Goal: Task Accomplishment & Management: Complete application form

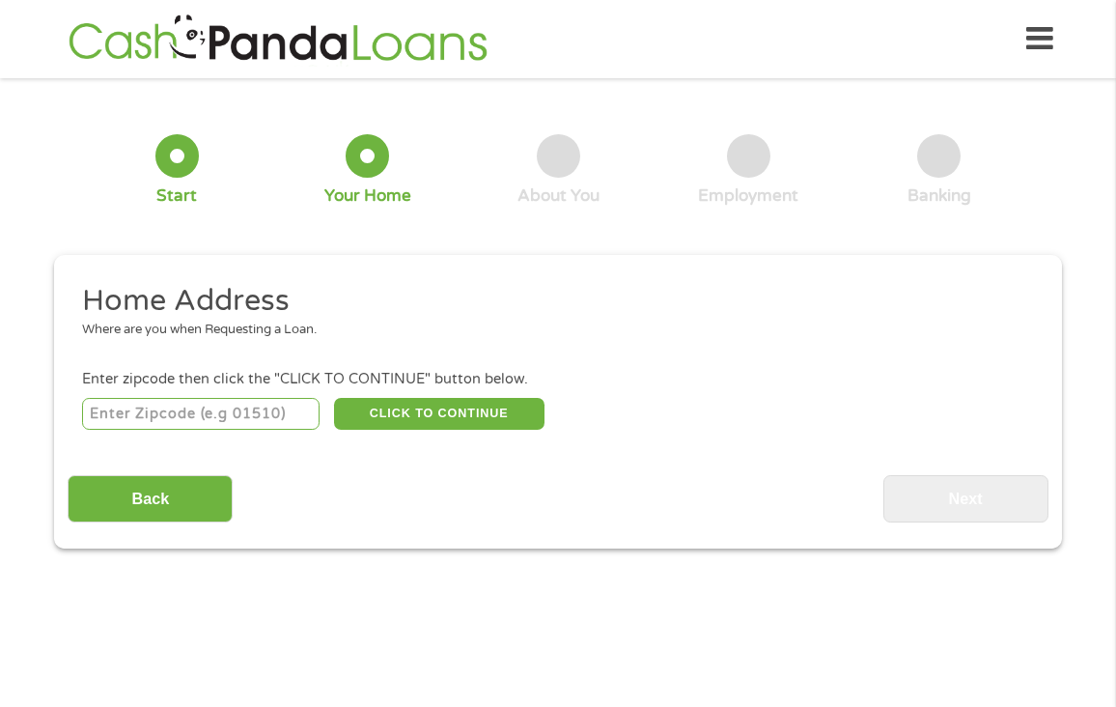
click at [276, 408] on input "number" at bounding box center [201, 414] width 238 height 33
type input "95014"
click at [379, 408] on button "CLICK TO CONTINUE" at bounding box center [439, 414] width 210 height 33
type input "95014"
type input "Cupertino"
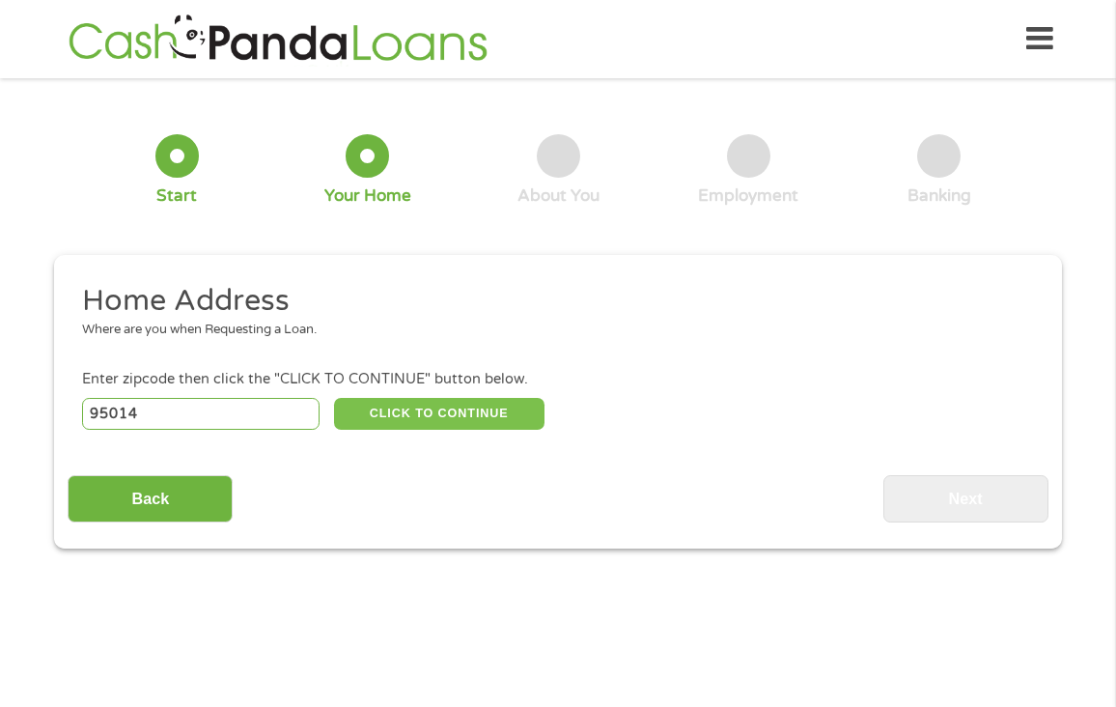
select select "[US_STATE]"
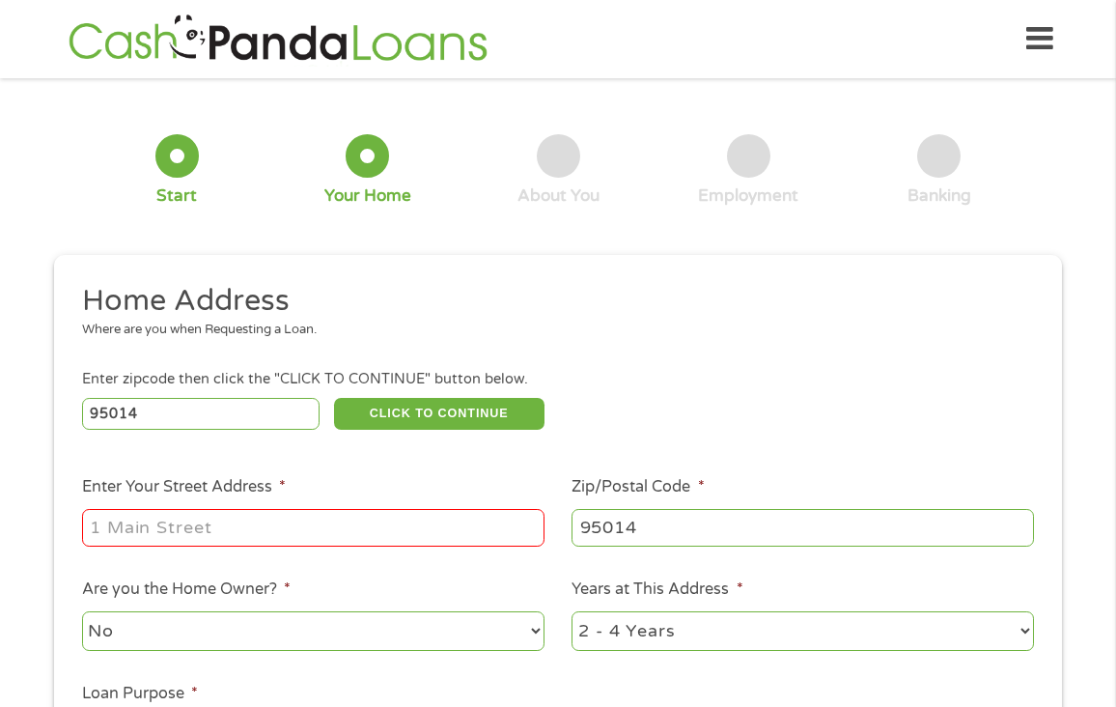
click at [443, 538] on input "Enter Your Street Address *" at bounding box center [313, 527] width 463 height 37
type input "[STREET_ADDRESS]"
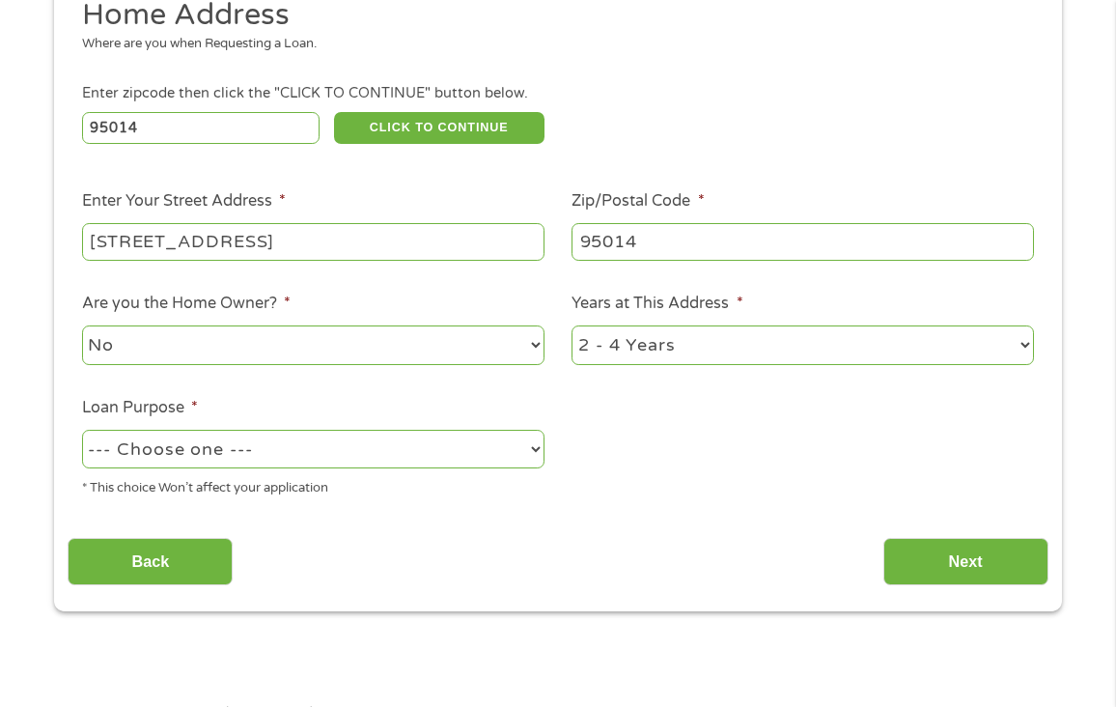
scroll to position [290, 0]
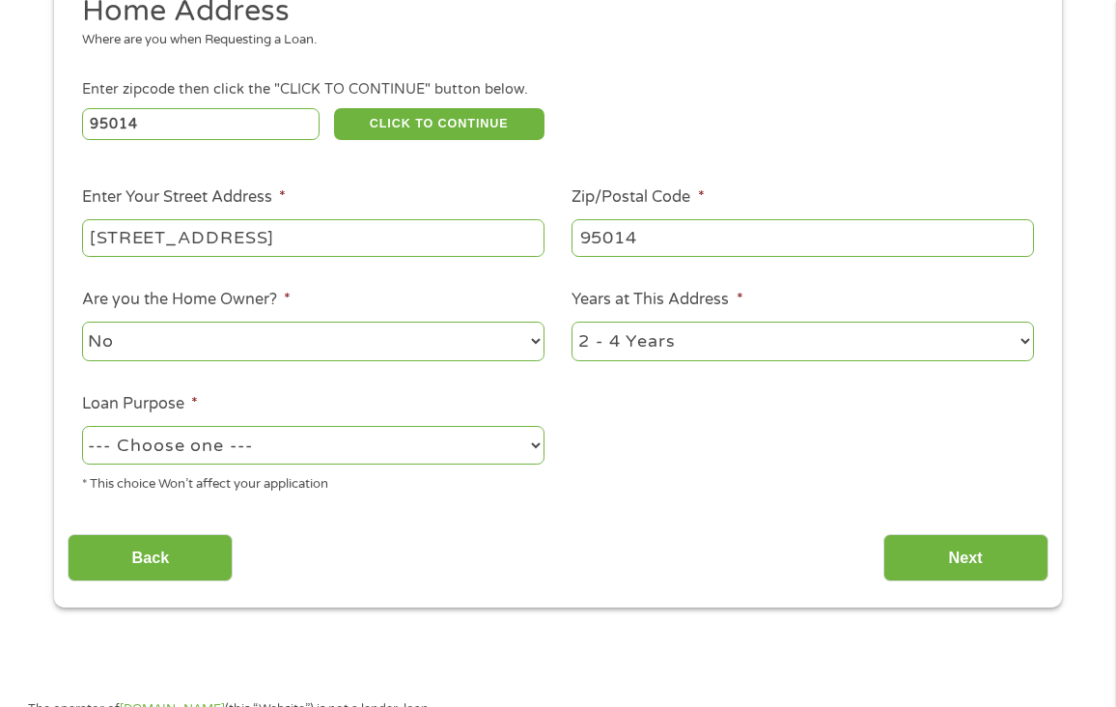
click at [620, 348] on select "1 Year or less 1 - 2 Years 2 - 4 Years Over 4 Years" at bounding box center [803, 342] width 463 height 40
select select "24months"
click at [572, 323] on select "1 Year or less 1 - 2 Years 2 - 4 Years Over 4 Years" at bounding box center [803, 342] width 463 height 40
click at [432, 450] on select "--- Choose one --- Pay Bills Debt Consolidation Home Improvement Major Purchase…" at bounding box center [313, 446] width 463 height 40
select select "other"
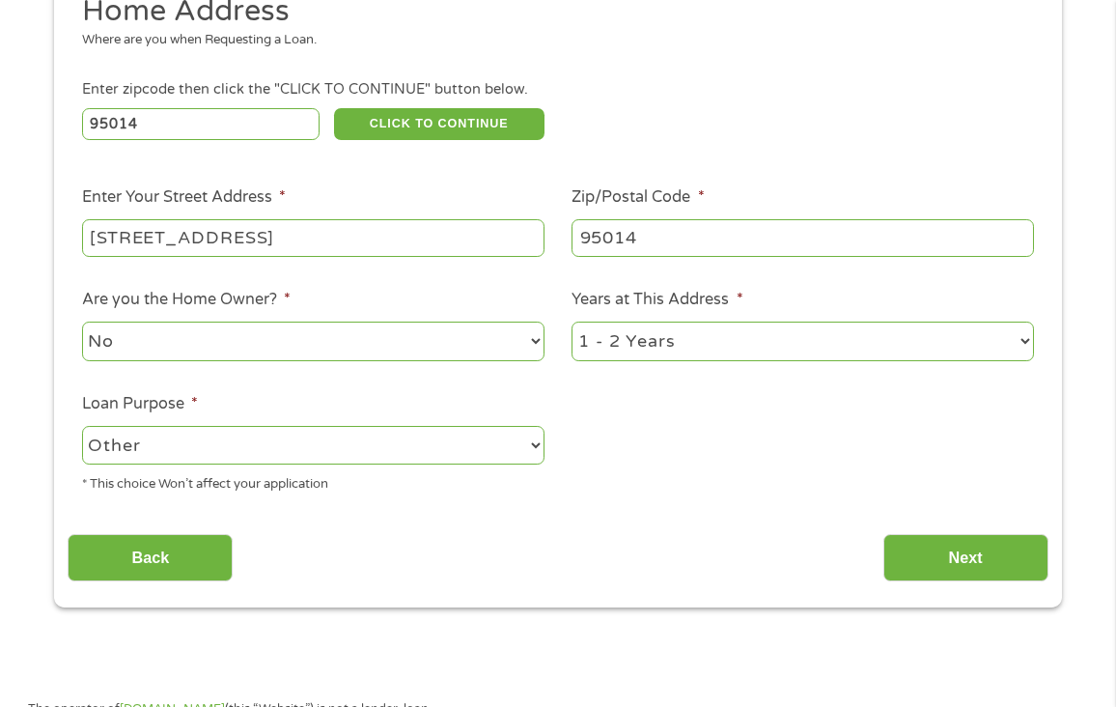
click at [82, 428] on select "--- Choose one --- Pay Bills Debt Consolidation Home Improvement Major Purchase…" at bounding box center [313, 446] width 463 height 40
click at [951, 558] on input "Next" at bounding box center [965, 557] width 165 height 47
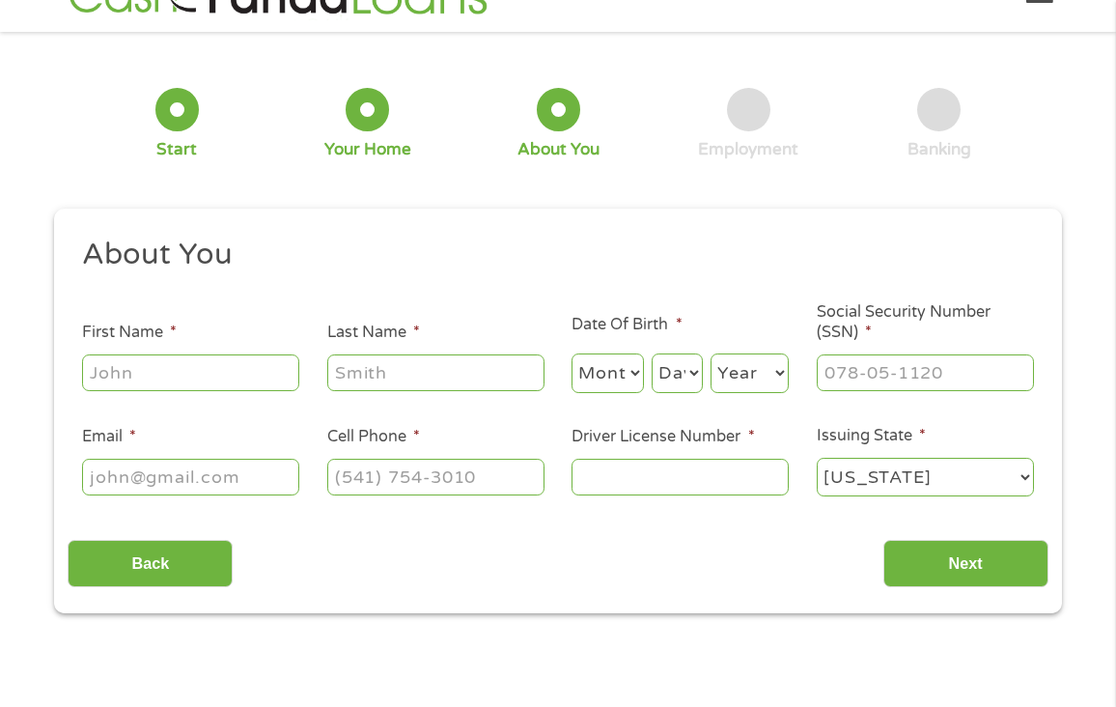
scroll to position [0, 0]
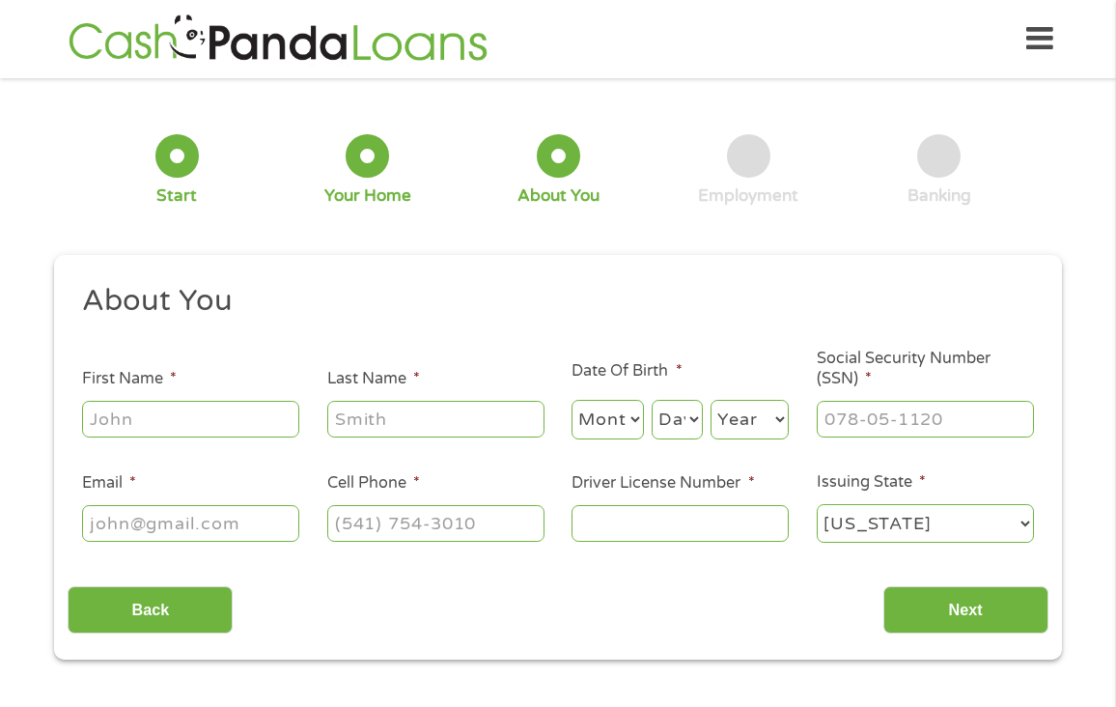
click at [238, 424] on input "First Name *" at bounding box center [190, 419] width 217 height 37
type input "Radiance"
type input "[PERSON_NAME]"
select select "12"
select select "18"
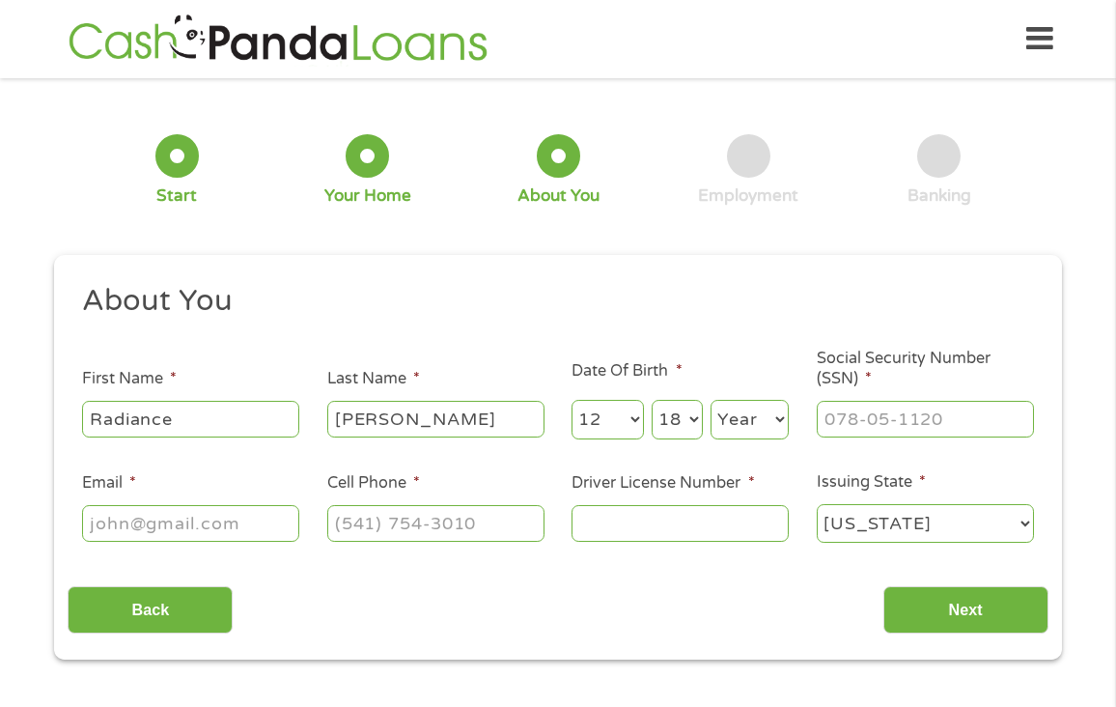
select select "1988"
type input "[EMAIL_ADDRESS][DOMAIN_NAME]"
type input "[PHONE_NUMBER]"
click at [658, 521] on input "Driver License Number *" at bounding box center [680, 523] width 217 height 37
type input "D6972935"
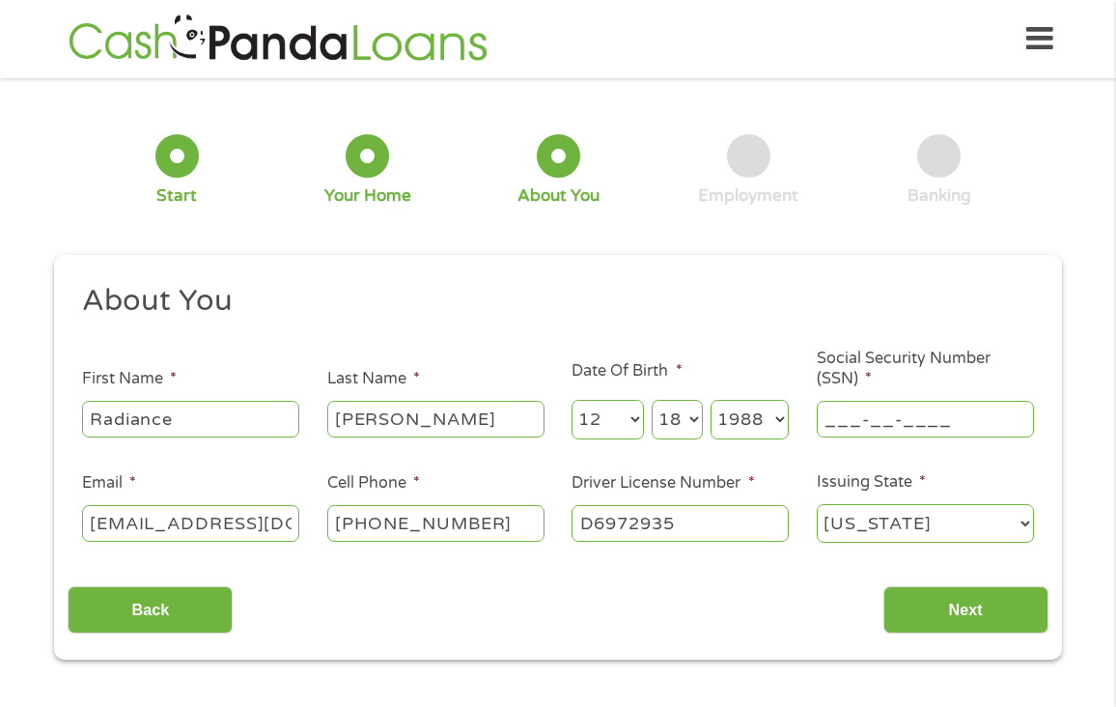
click at [907, 425] on input "___-__-____" at bounding box center [925, 419] width 217 height 37
click at [835, 418] on input "___-__-____" at bounding box center [925, 419] width 217 height 37
type input "619-26-2096"
click at [948, 609] on input "Next" at bounding box center [965, 609] width 165 height 47
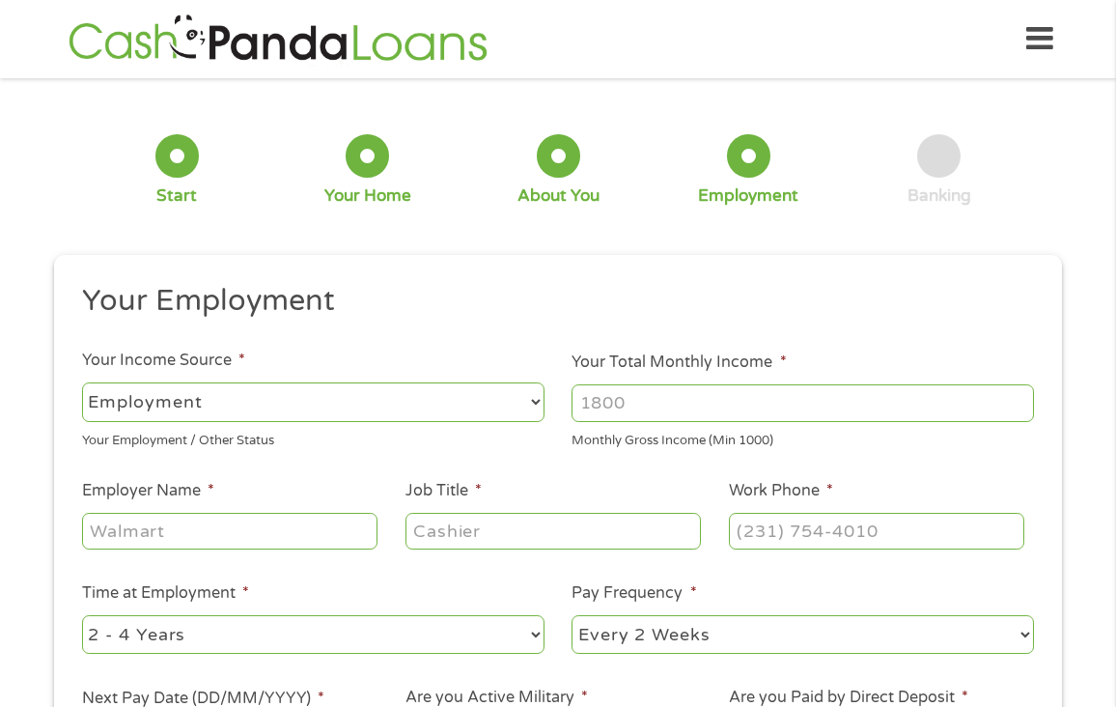
click at [642, 393] on input "Your Total Monthly Income *" at bounding box center [803, 402] width 463 height 37
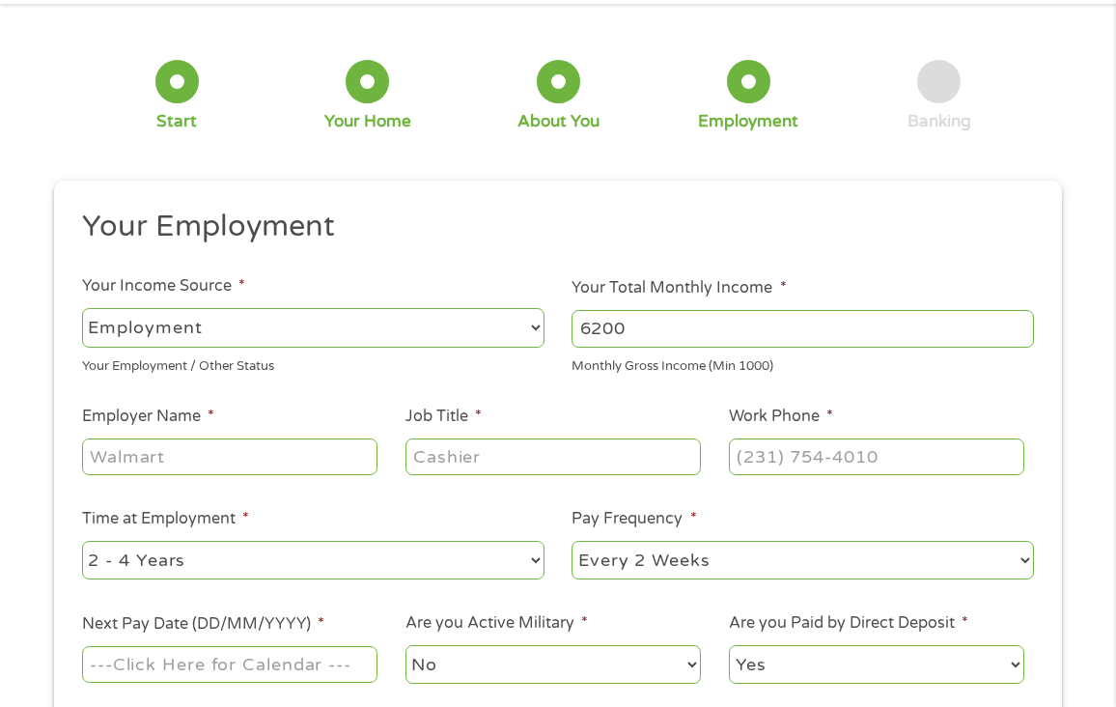
scroll to position [193, 0]
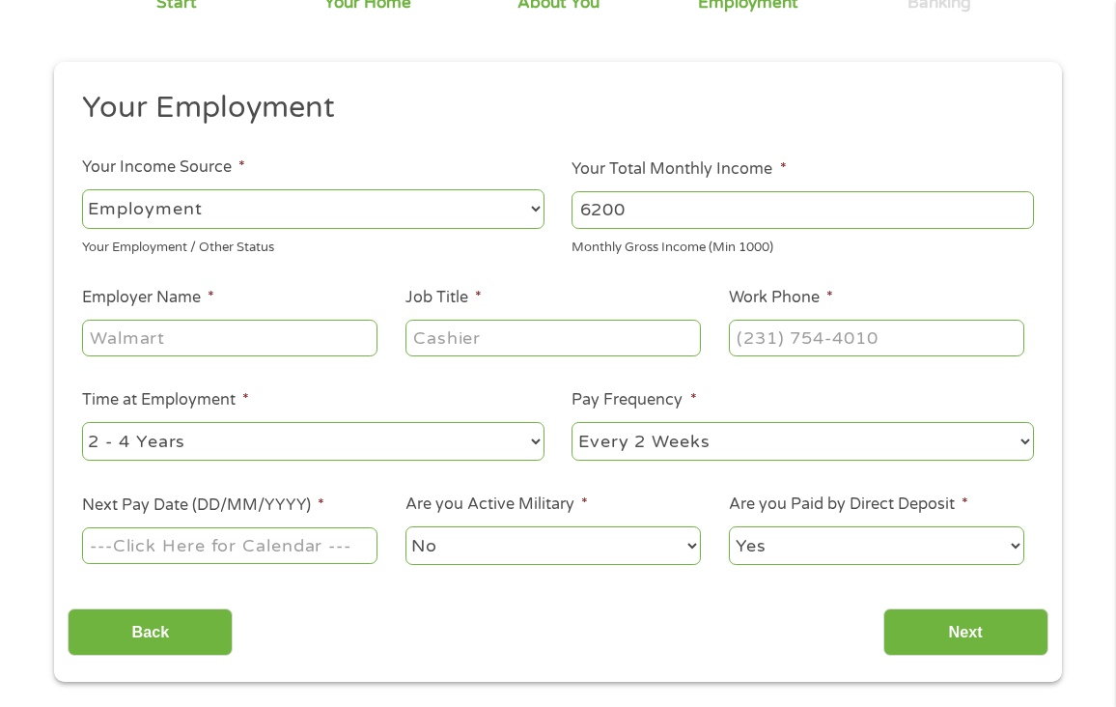
type input "6200"
click at [332, 339] on input "Employer Name *" at bounding box center [229, 338] width 295 height 37
type input "Novo Nordisk"
type input "M"
type input "MSAT Engineer"
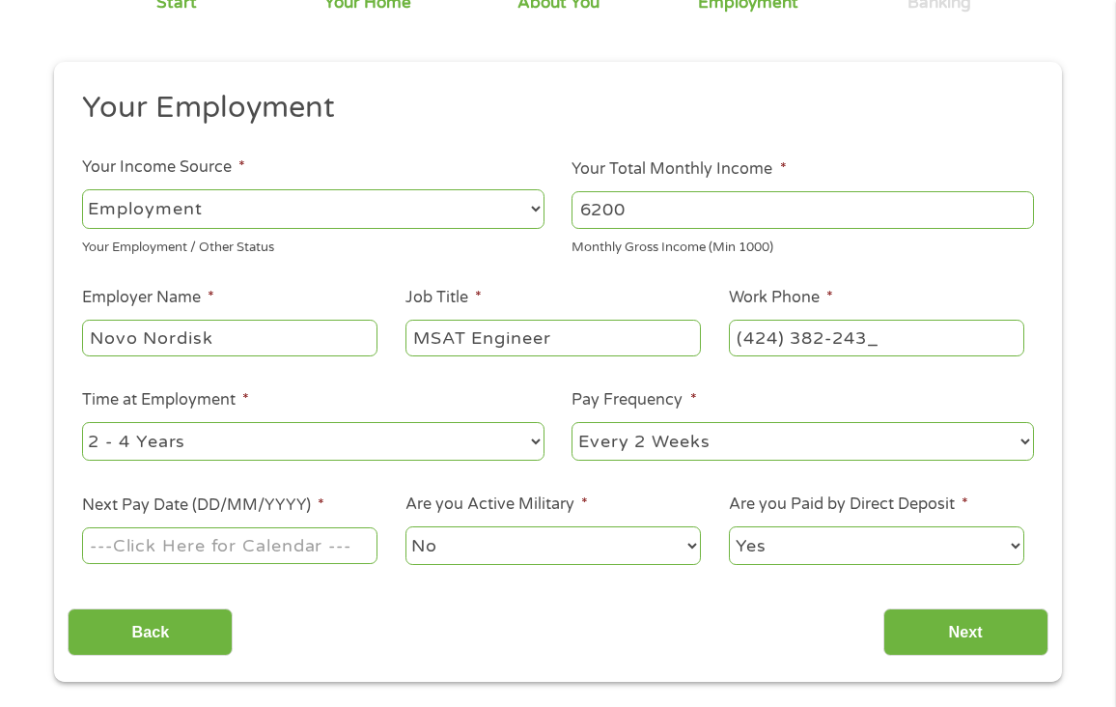
type input "[PHONE_NUMBER]"
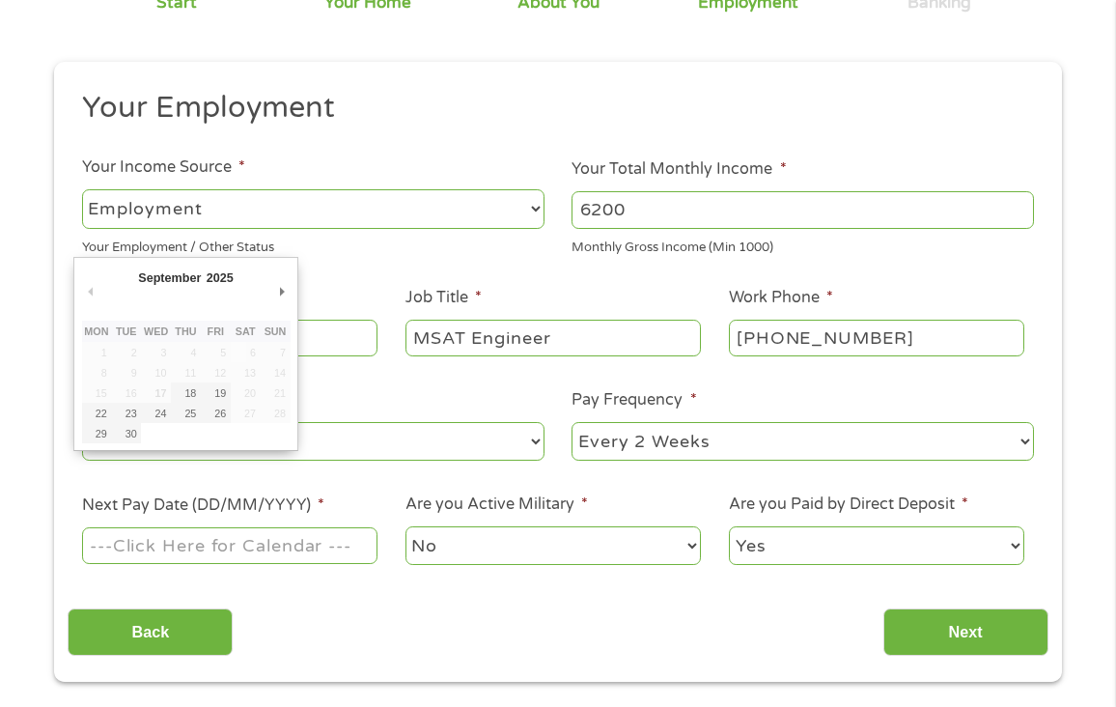
click at [333, 551] on input "Next Pay Date (DD/MM/YYYY) *" at bounding box center [229, 545] width 295 height 37
type input "[DATE]"
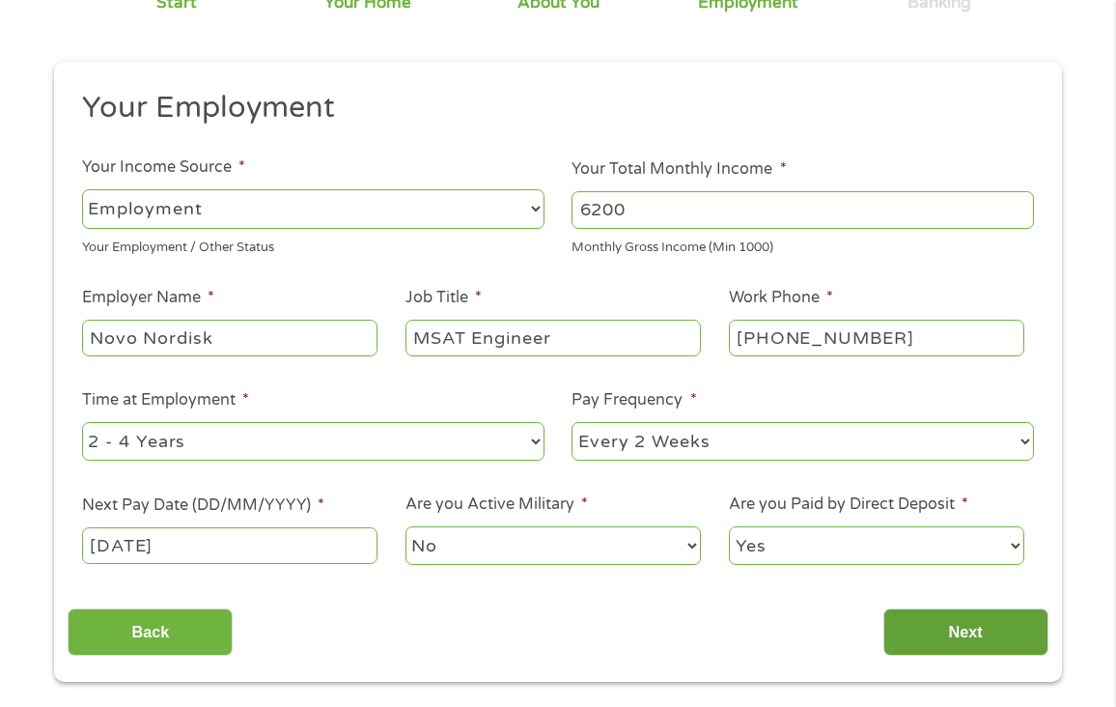
click at [963, 624] on input "Next" at bounding box center [965, 631] width 165 height 47
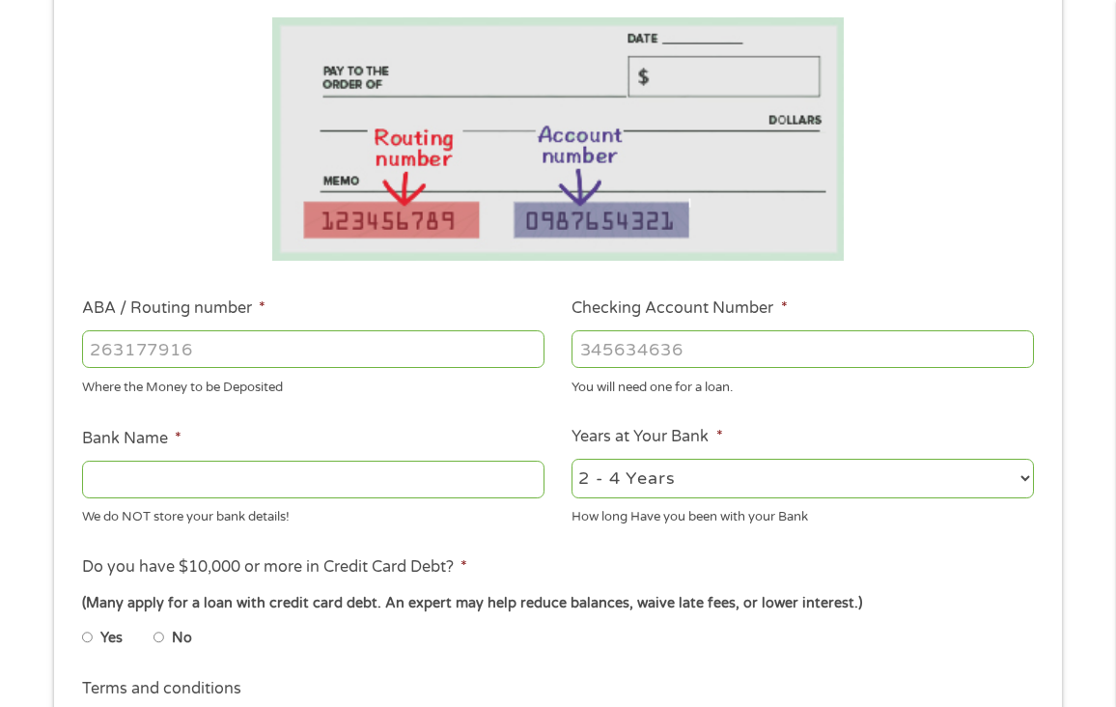
scroll to position [386, 0]
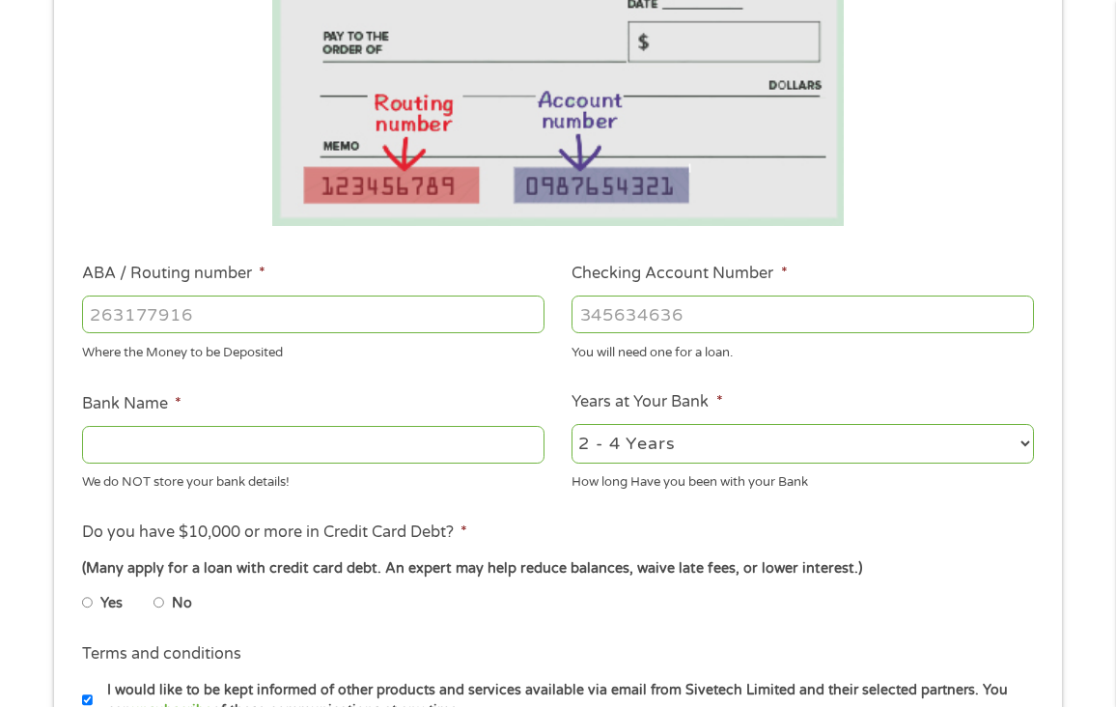
click at [450, 320] on input "ABA / Routing number *" at bounding box center [313, 313] width 463 height 37
type input "322271627"
type input "[PERSON_NAME] [PERSON_NAME] BANK NA"
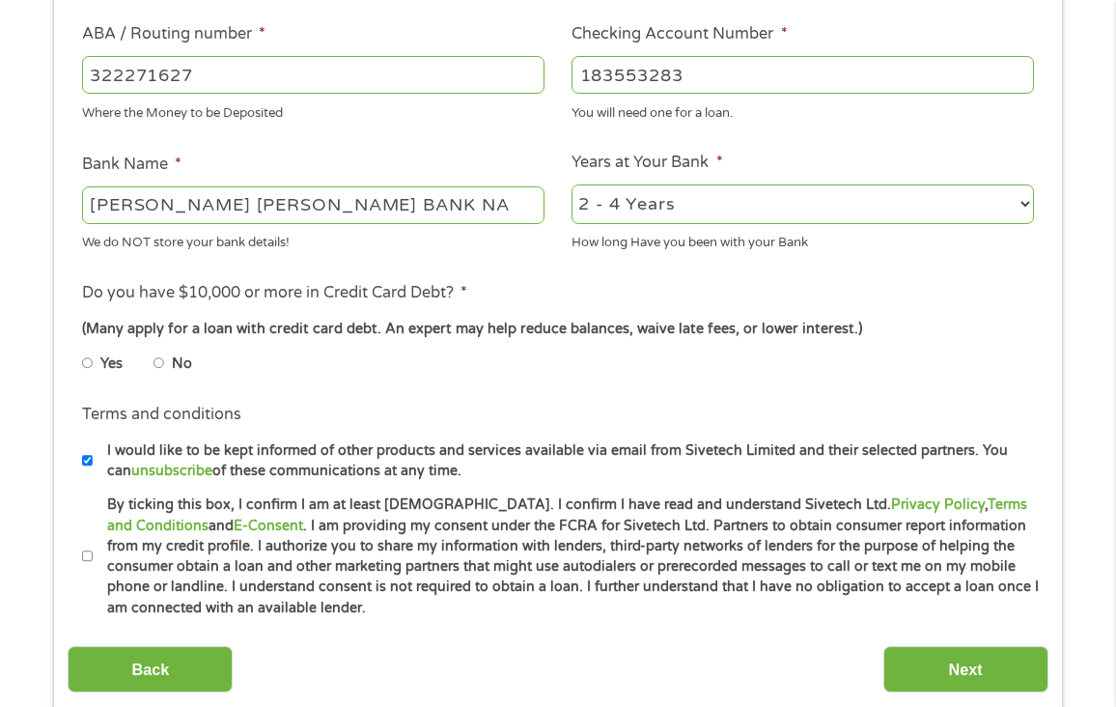
scroll to position [676, 0]
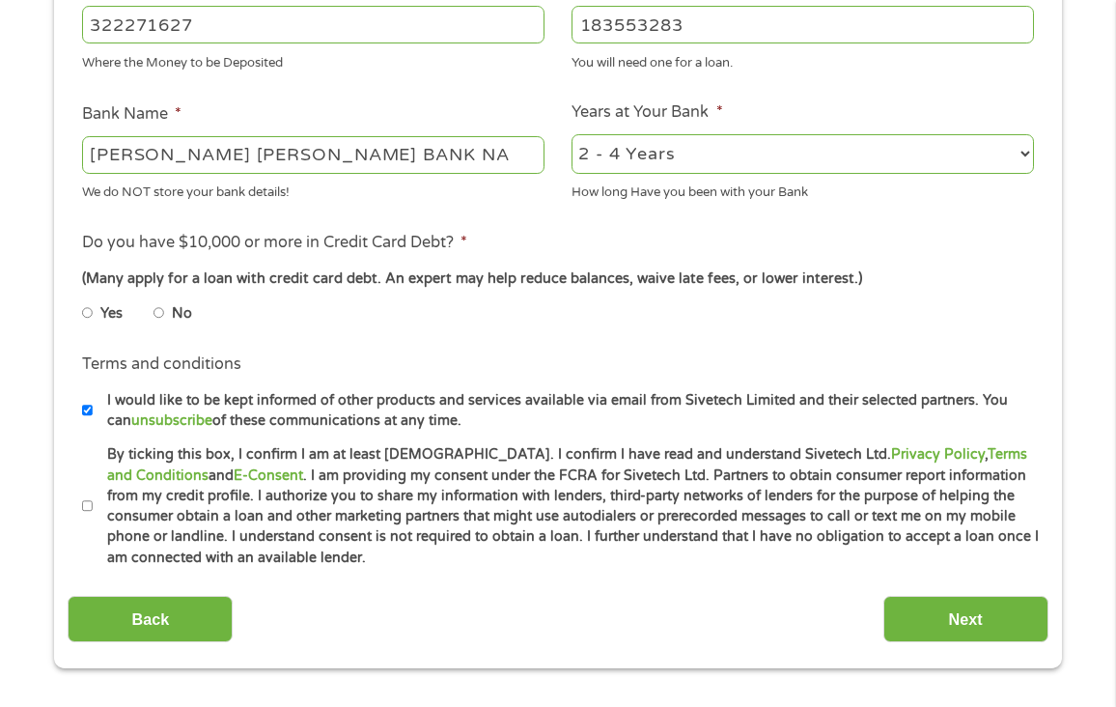
type input "183553283"
click at [680, 157] on select "2 - 4 Years 6 - 12 Months 1 - 2 Years Over 4 Years" at bounding box center [803, 154] width 463 height 40
select select "60months"
click at [572, 135] on select "2 - 4 Years 6 - 12 Months 1 - 2 Years Over 4 Years" at bounding box center [803, 154] width 463 height 40
click at [173, 318] on label "No" at bounding box center [182, 313] width 20 height 21
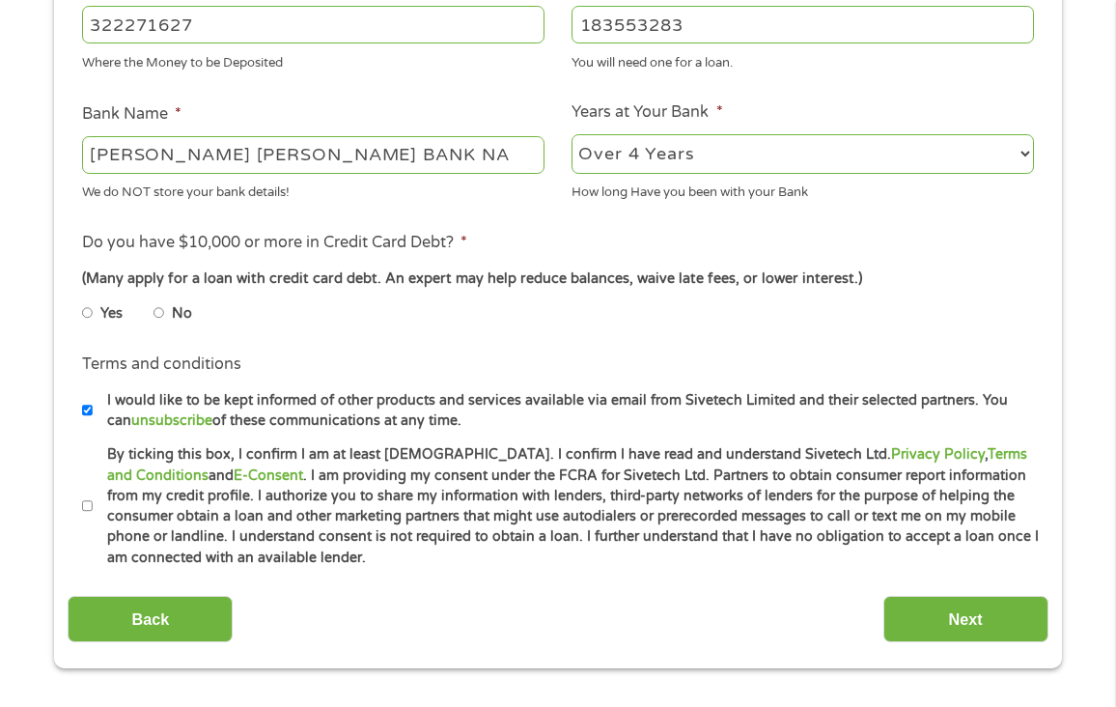
click at [165, 318] on input "No" at bounding box center [160, 312] width 12 height 31
radio input "true"
click at [88, 503] on input "By ticking this box, I confirm I am at least [DEMOGRAPHIC_DATA]. I confirm I ha…" at bounding box center [88, 506] width 12 height 31
checkbox input "true"
click at [957, 611] on input "Next" at bounding box center [965, 619] width 165 height 47
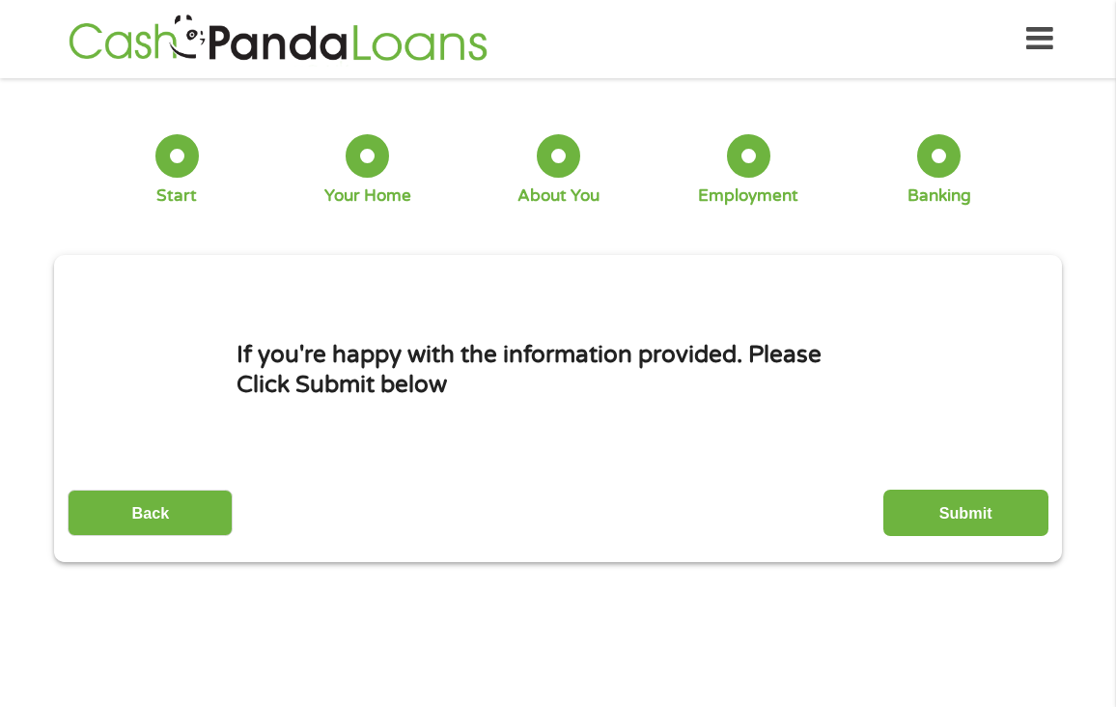
scroll to position [0, 0]
click at [958, 513] on input "Submit" at bounding box center [965, 513] width 165 height 47
